Goal: Transaction & Acquisition: Download file/media

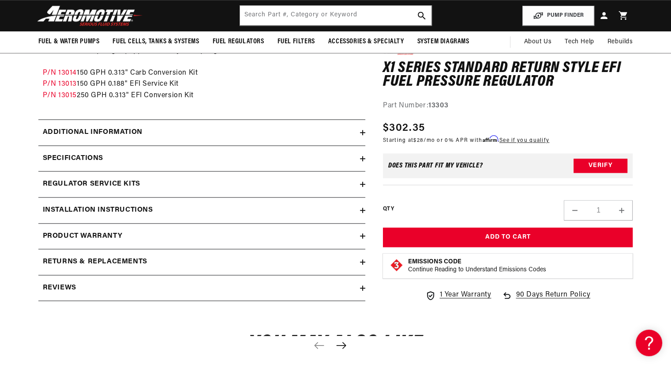
scroll to position [849, 0]
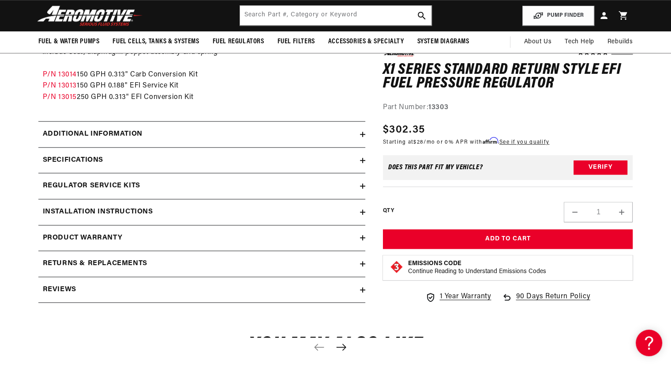
click at [92, 155] on h2 "Specifications" at bounding box center [73, 159] width 60 height 11
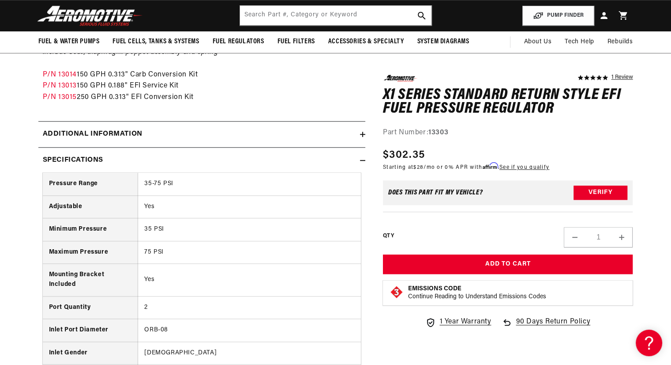
click at [92, 155] on h2 "Specifications" at bounding box center [73, 159] width 60 height 11
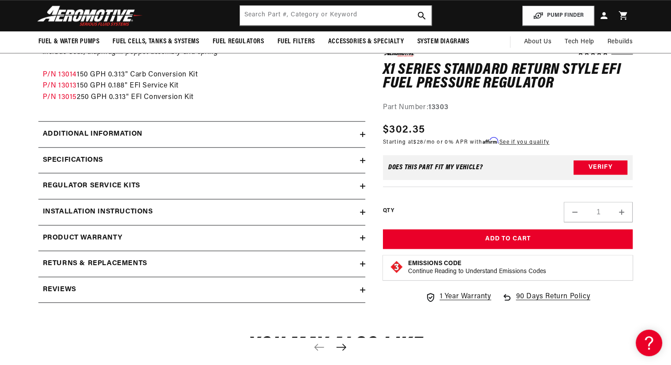
click at [112, 131] on h2 "Additional information" at bounding box center [93, 133] width 100 height 11
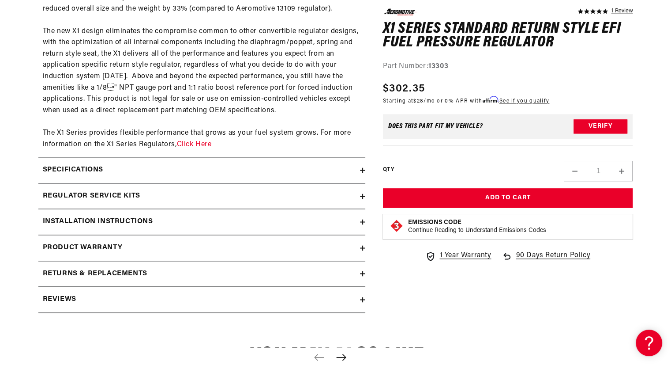
scroll to position [1140, 0]
click at [362, 203] on summary "Regulator Service Kits" at bounding box center [201, 196] width 327 height 26
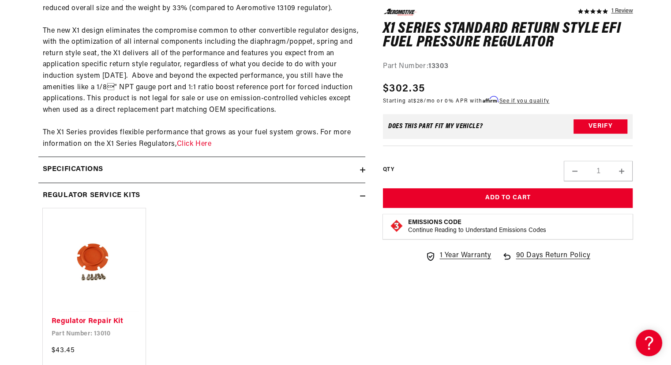
click at [362, 202] on summary "Regulator Service Kits" at bounding box center [201, 196] width 327 height 26
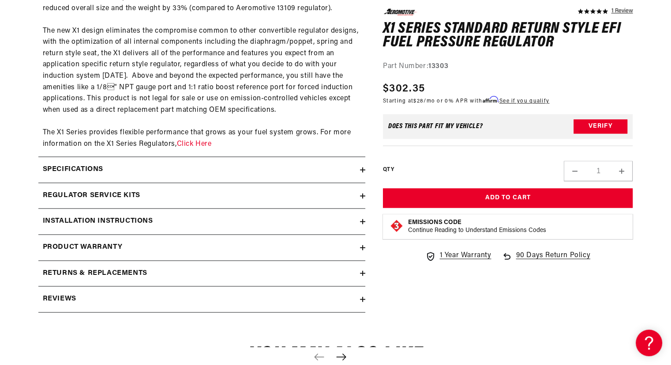
click at [361, 172] on icon at bounding box center [362, 169] width 5 height 5
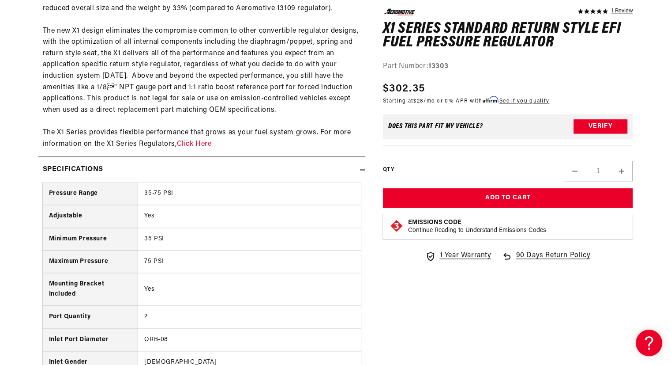
click at [361, 172] on icon at bounding box center [362, 169] width 5 height 5
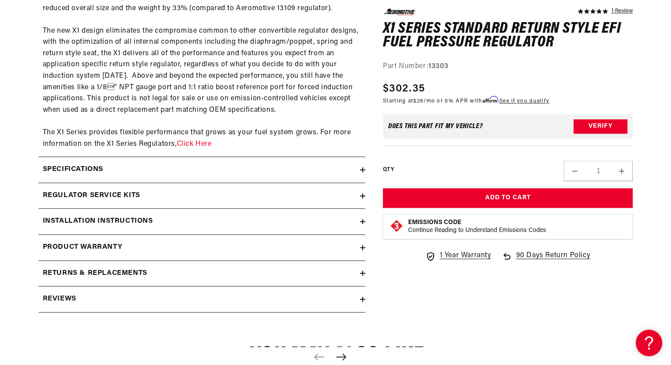
click at [128, 227] on h2 "Installation Instructions" at bounding box center [98, 220] width 110 height 11
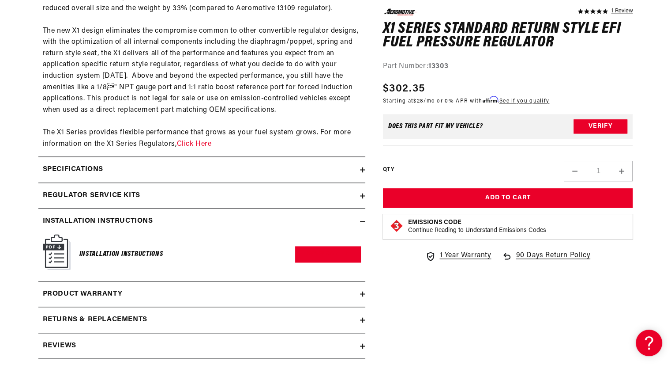
click at [99, 260] on h6 "Installation Instructions" at bounding box center [121, 254] width 84 height 12
click at [52, 270] on img at bounding box center [57, 252] width 28 height 36
click at [333, 273] on div "Installation Instructions Download PDF" at bounding box center [202, 254] width 318 height 40
click at [334, 262] on link "Download PDF" at bounding box center [328, 254] width 66 height 16
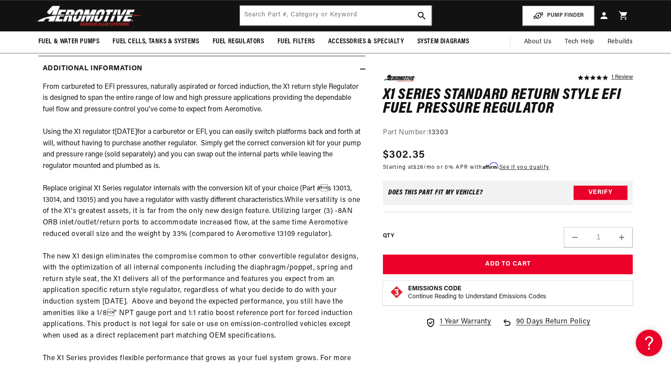
scroll to position [914, 0]
